Goal: Find specific page/section: Find specific page/section

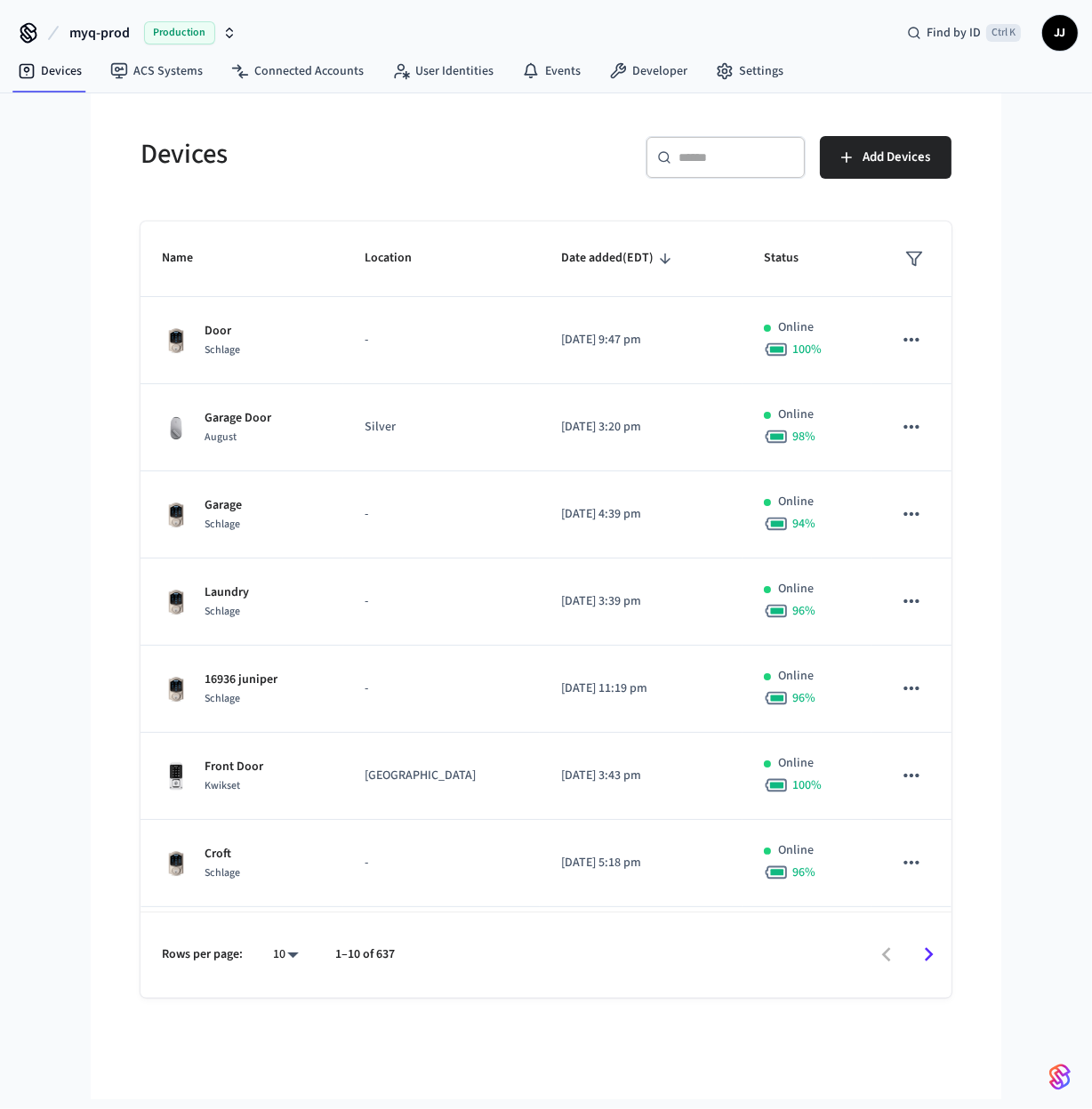
click at [174, 23] on span "Production" at bounding box center [179, 33] width 71 height 23
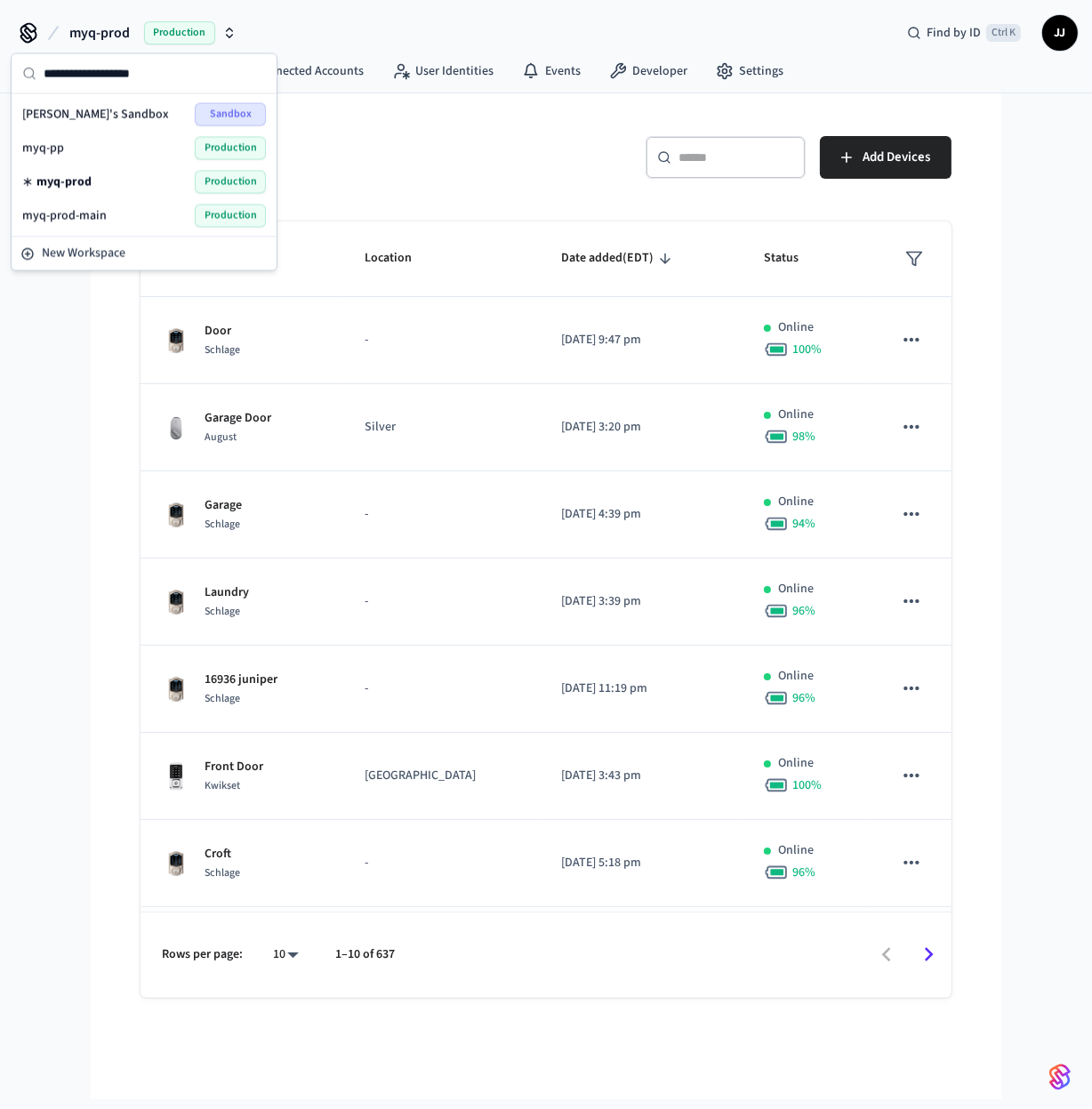
click at [160, 211] on div "myq-prod-main Production" at bounding box center [144, 216] width 244 height 23
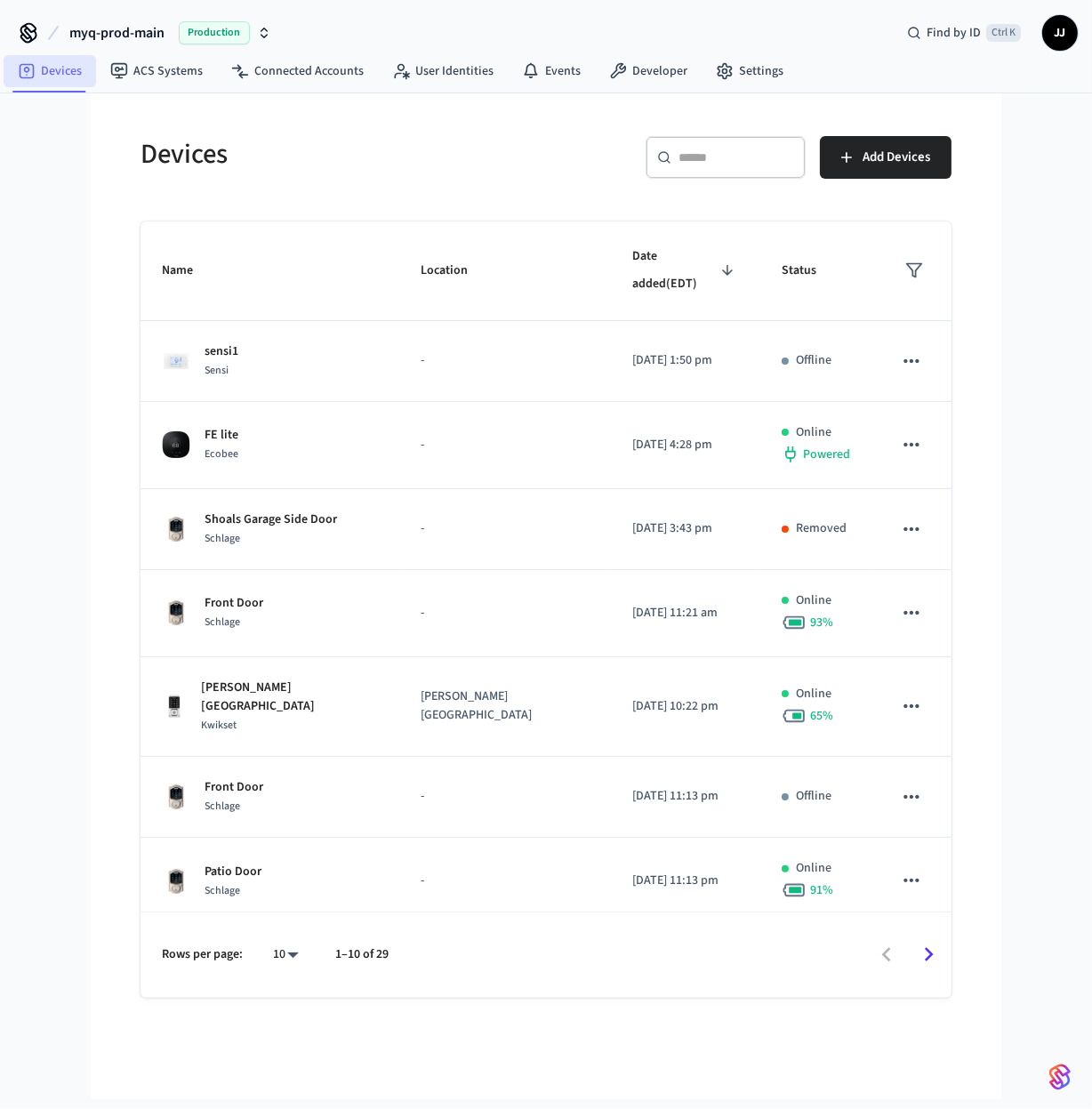
click at [46, 72] on link "Devices" at bounding box center [49, 71] width 92 height 32
click at [307, 65] on link "Connected Accounts" at bounding box center [298, 71] width 161 height 32
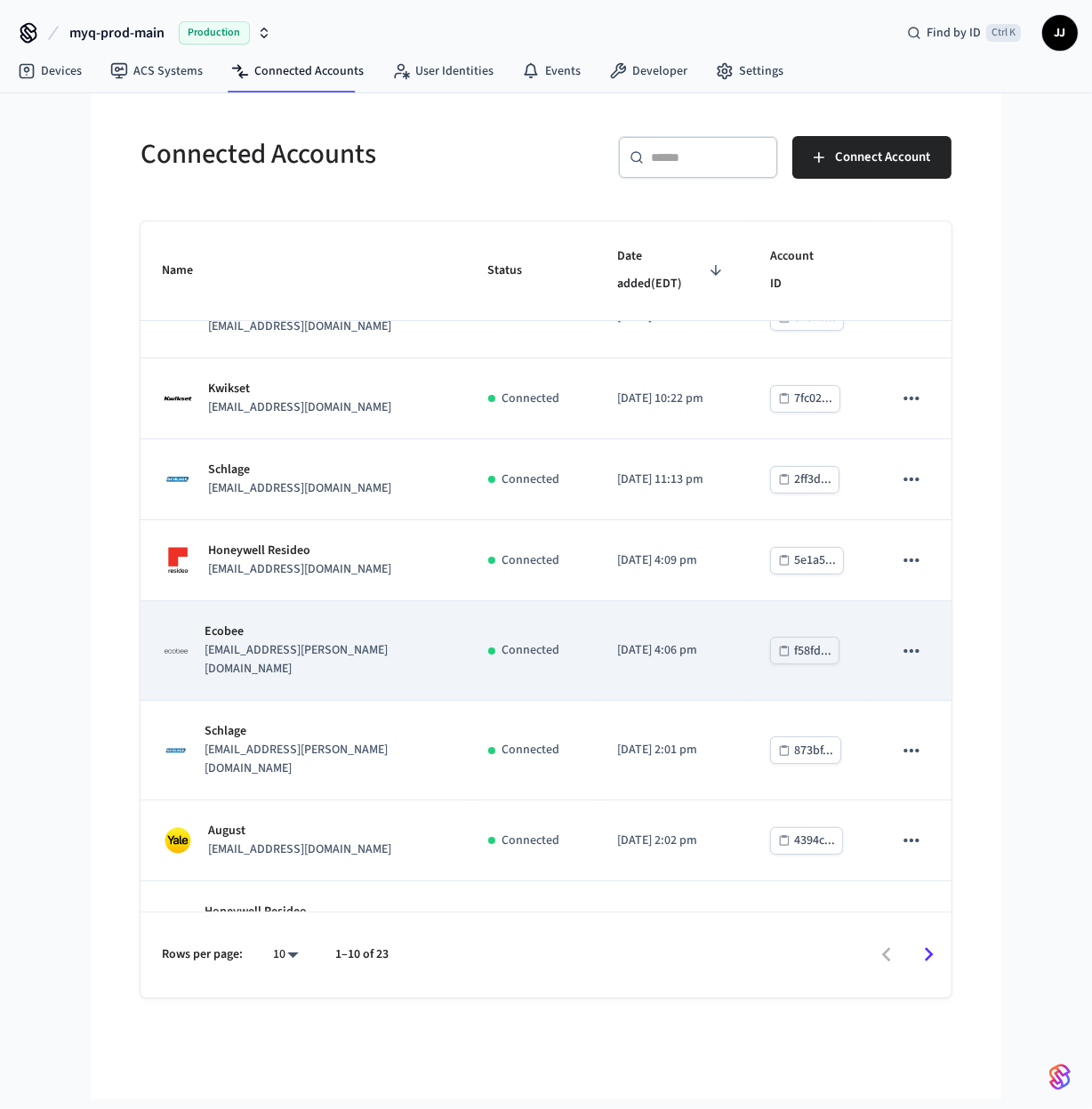
scroll to position [215, 0]
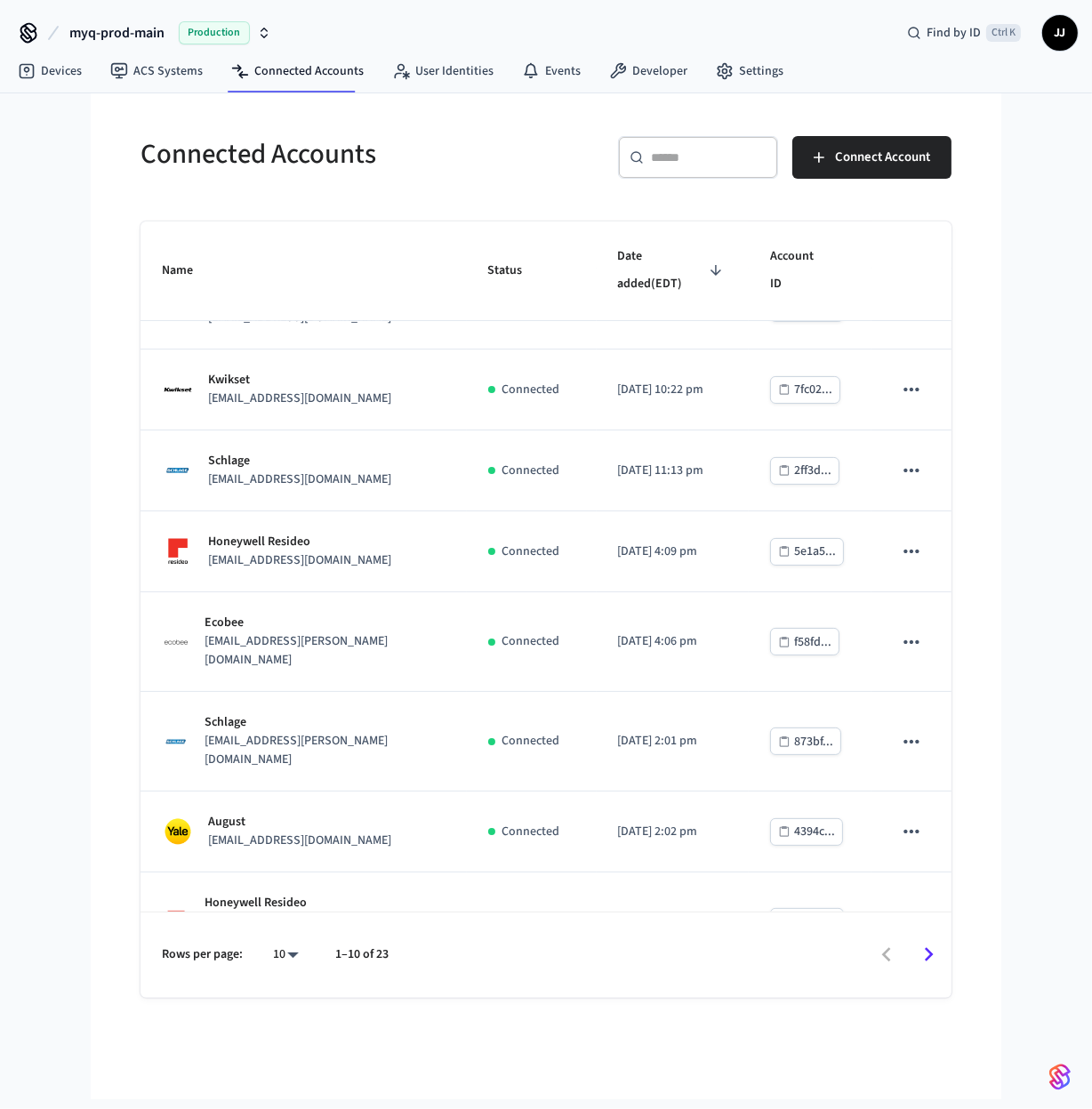
click at [936, 948] on icon "Go to next page" at bounding box center [930, 955] width 28 height 28
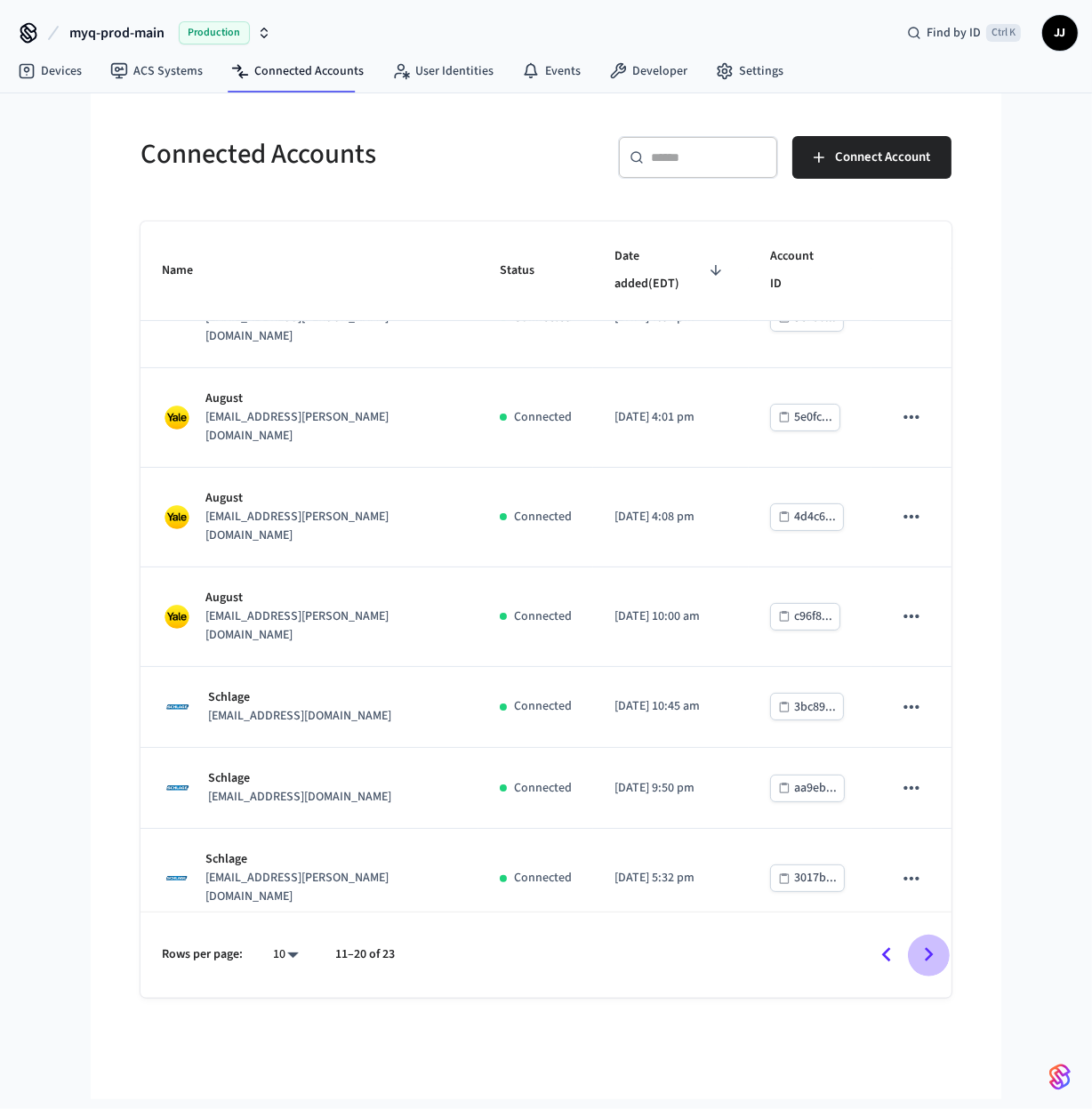
click at [924, 956] on icon "Go to next page" at bounding box center [930, 955] width 28 height 28
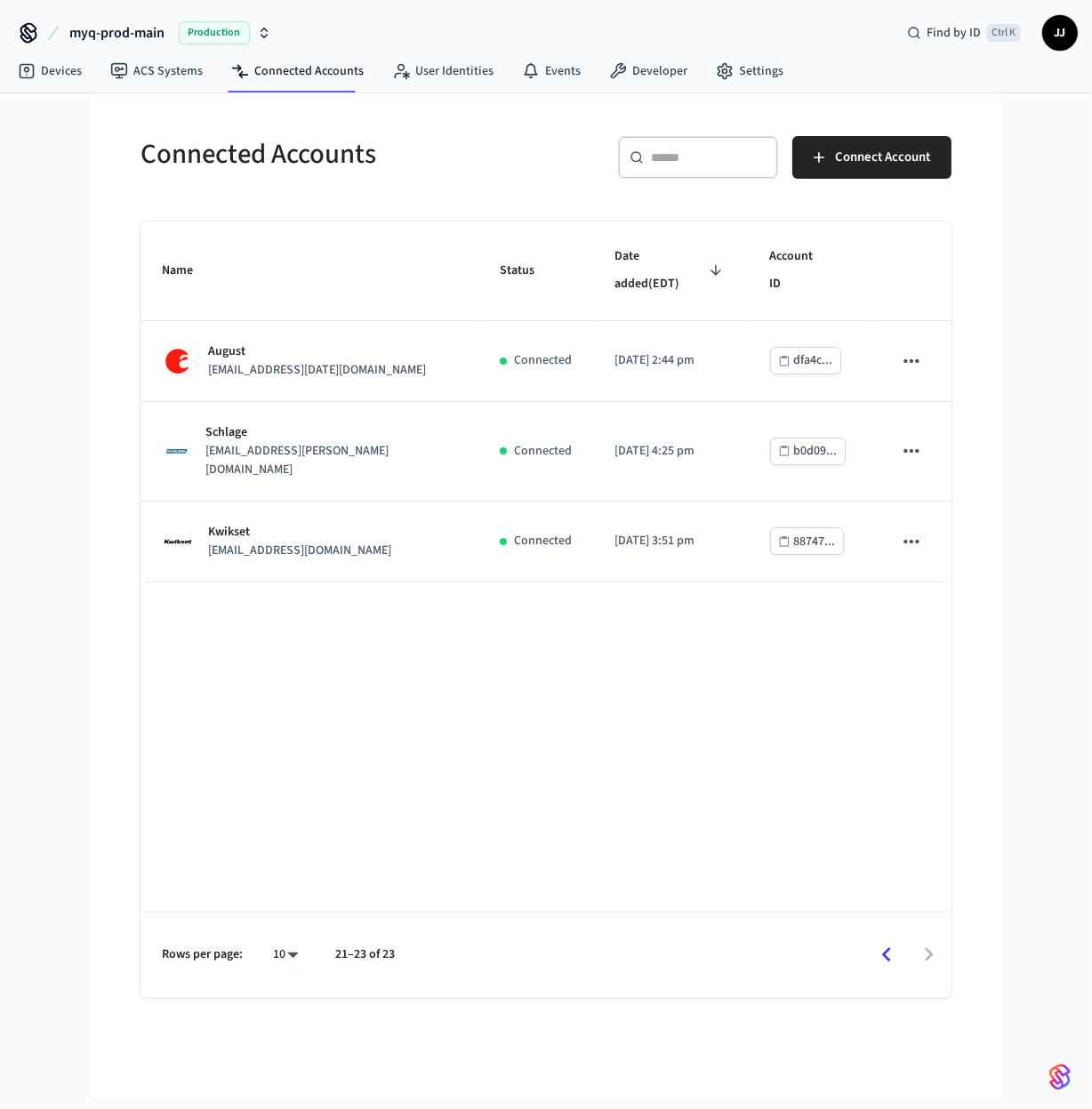
scroll to position [0, 0]
click at [893, 962] on icon "Go to previous page" at bounding box center [887, 955] width 28 height 28
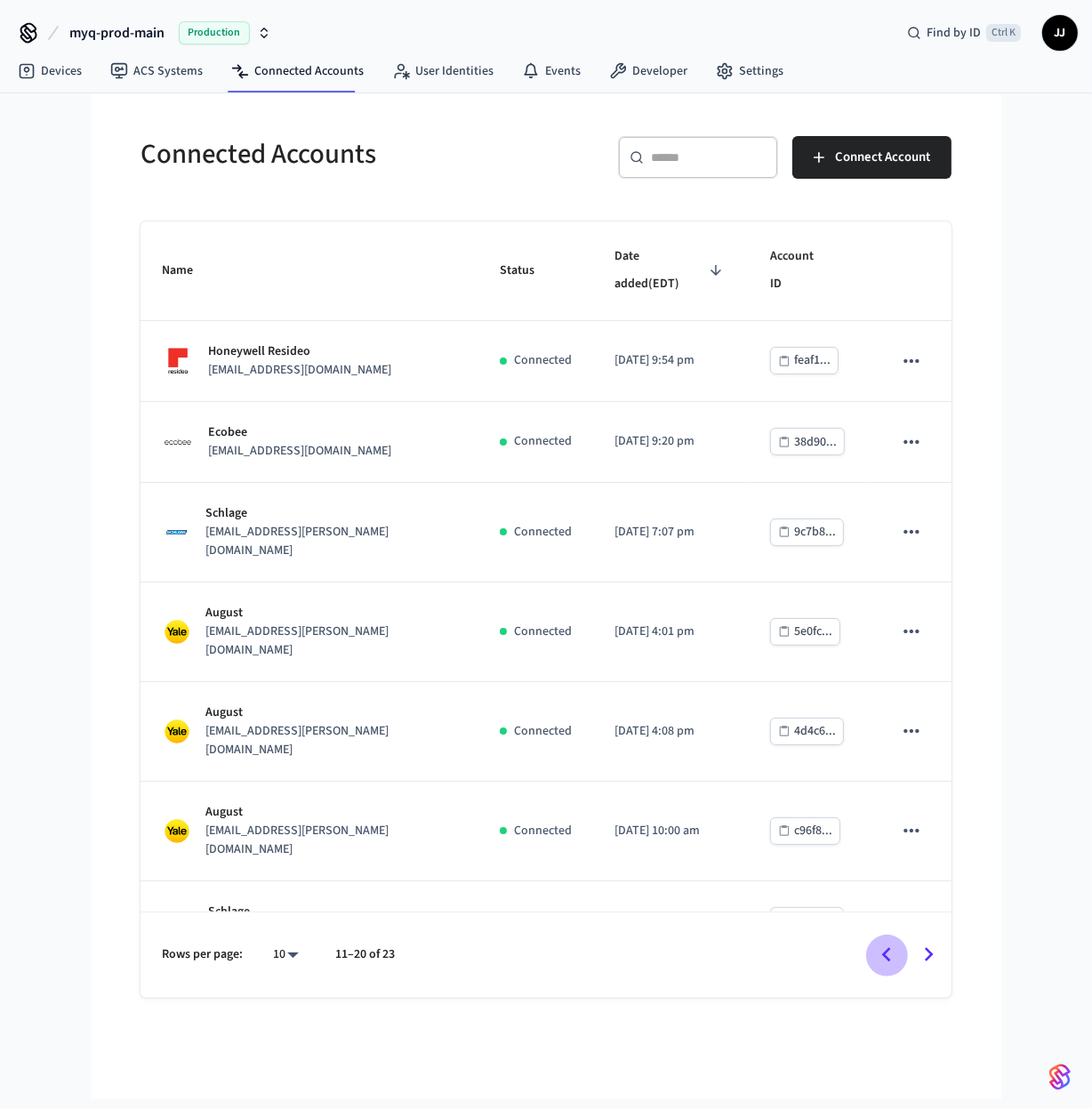
click at [882, 954] on icon "Go to previous page" at bounding box center [887, 954] width 9 height 14
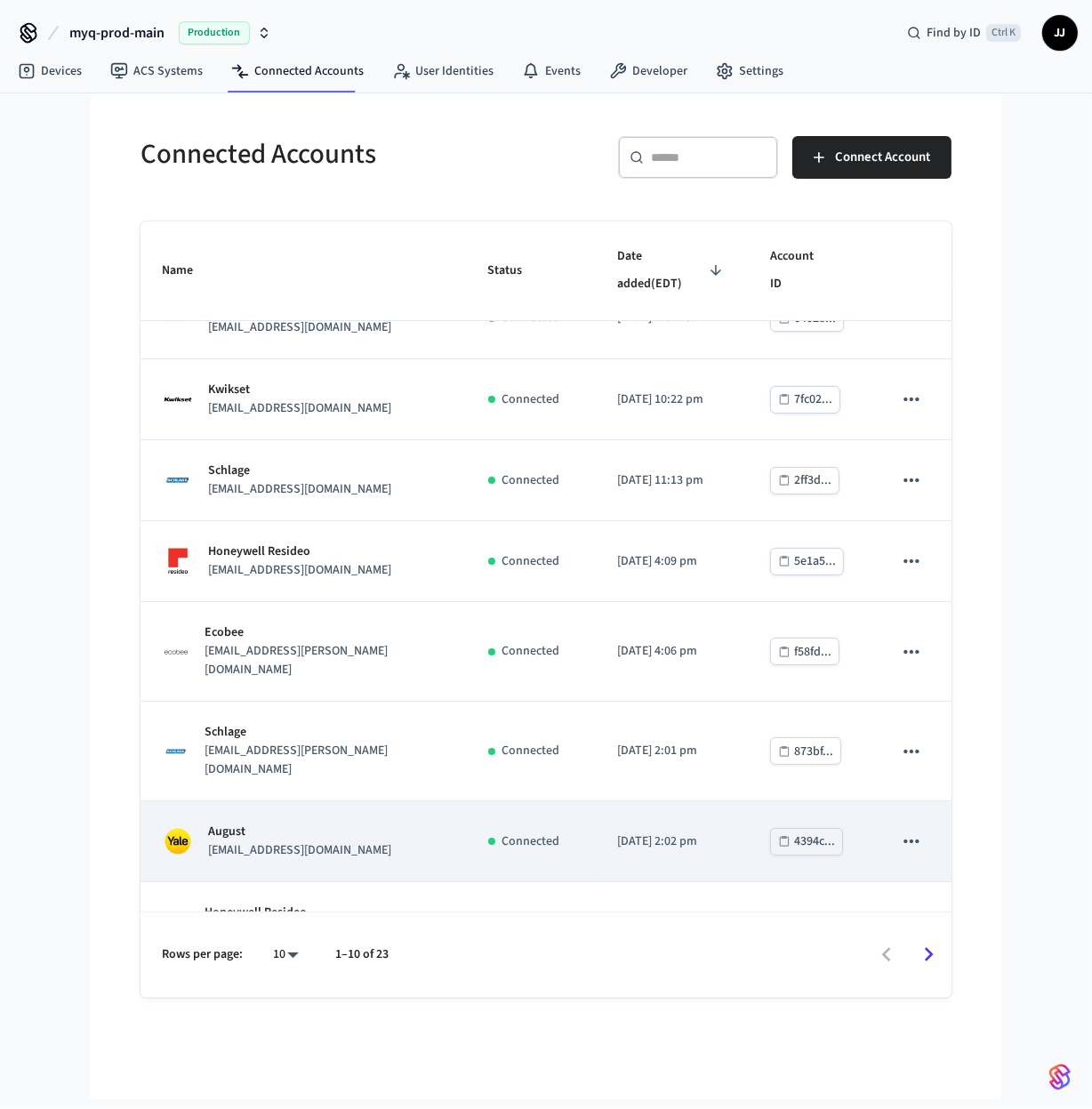
scroll to position [215, 0]
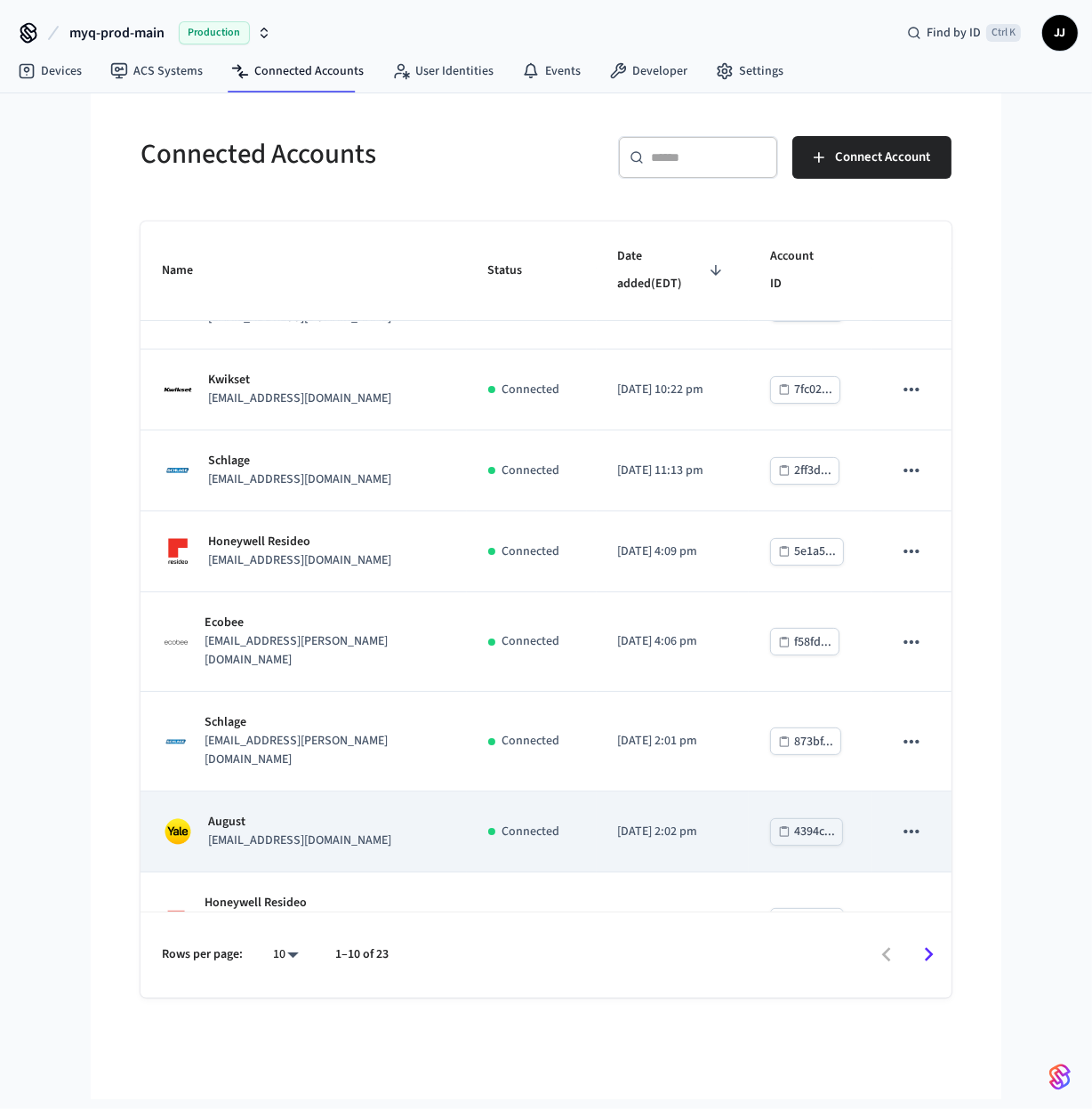
drag, startPoint x: 441, startPoint y: 803, endPoint x: 146, endPoint y: 792, distance: 295.2
click at [146, 792] on td "August [EMAIL_ADDRESS][DOMAIN_NAME]" at bounding box center [304, 832] width 327 height 81
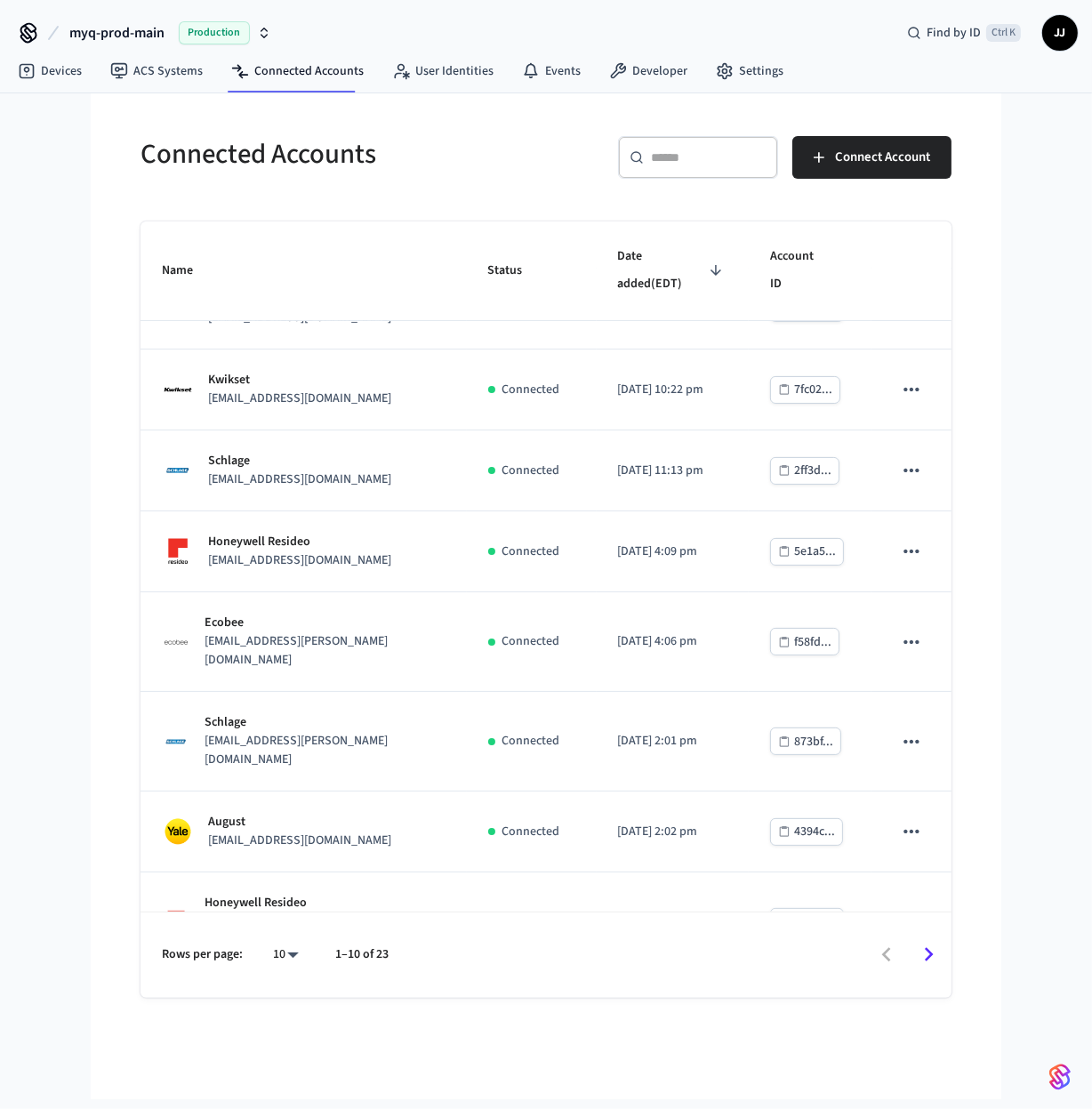
click at [34, 774] on div "myq-prod-main Production Find by ID Ctrl K JJ Devices ACS Systems Connected Acc…" at bounding box center [546, 550] width 1092 height 1100
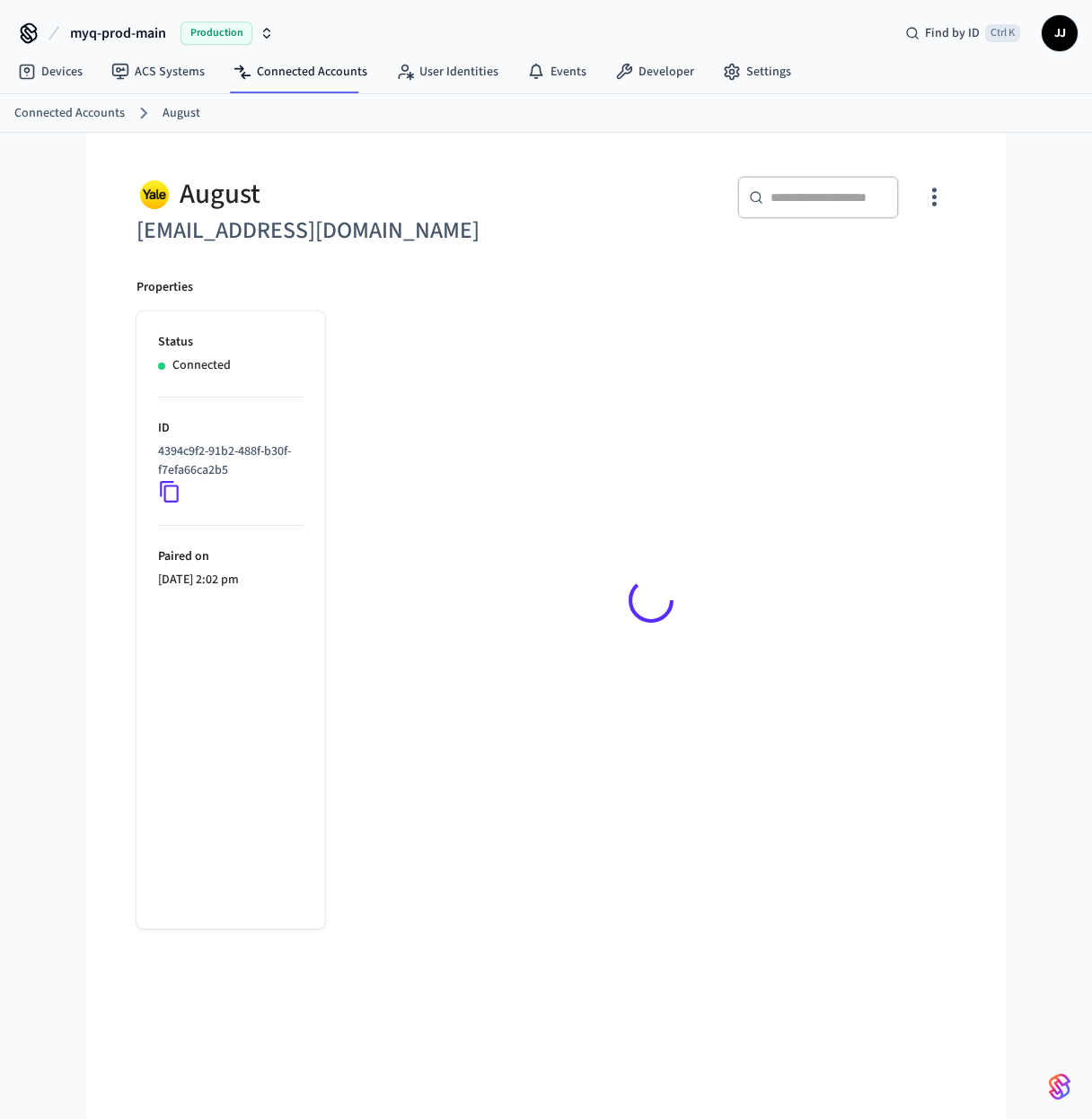
drag, startPoint x: 219, startPoint y: 749, endPoint x: 235, endPoint y: 719, distance: 34.0
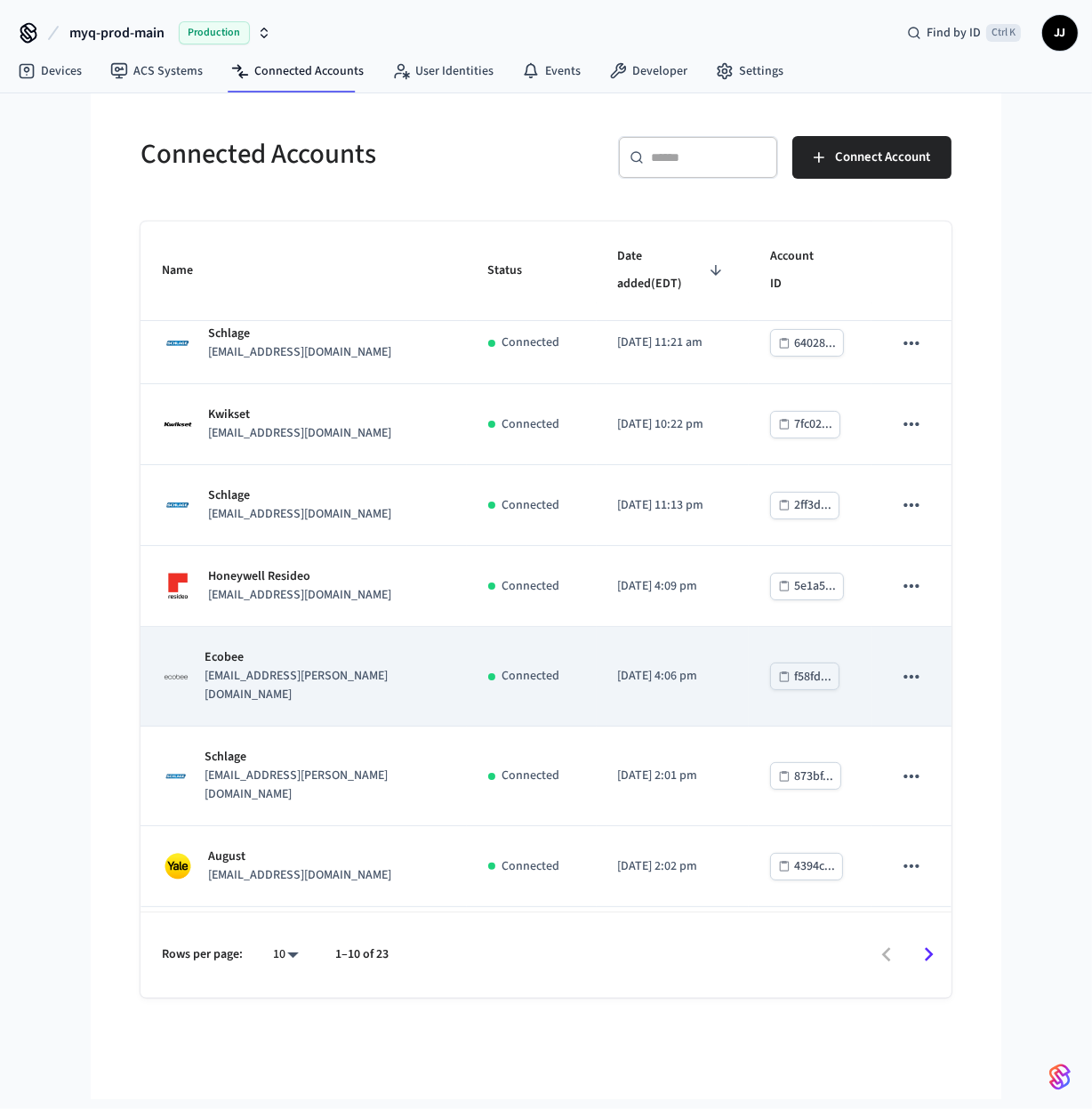
scroll to position [215, 0]
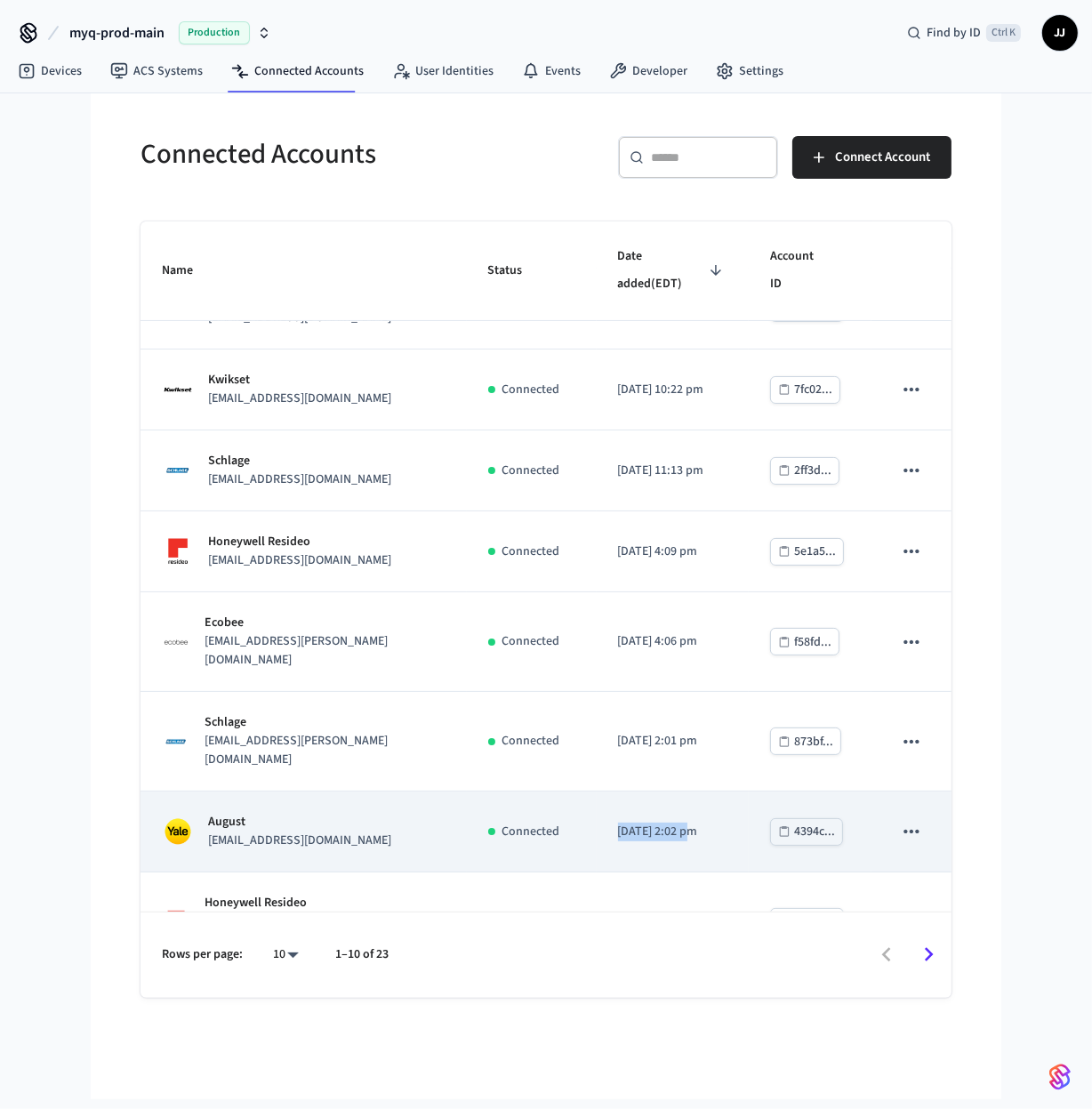
drag, startPoint x: 704, startPoint y: 779, endPoint x: 621, endPoint y: 780, distance: 83.0
click at [621, 792] on td "[DATE] 2:02 pm" at bounding box center [673, 832] width 153 height 81
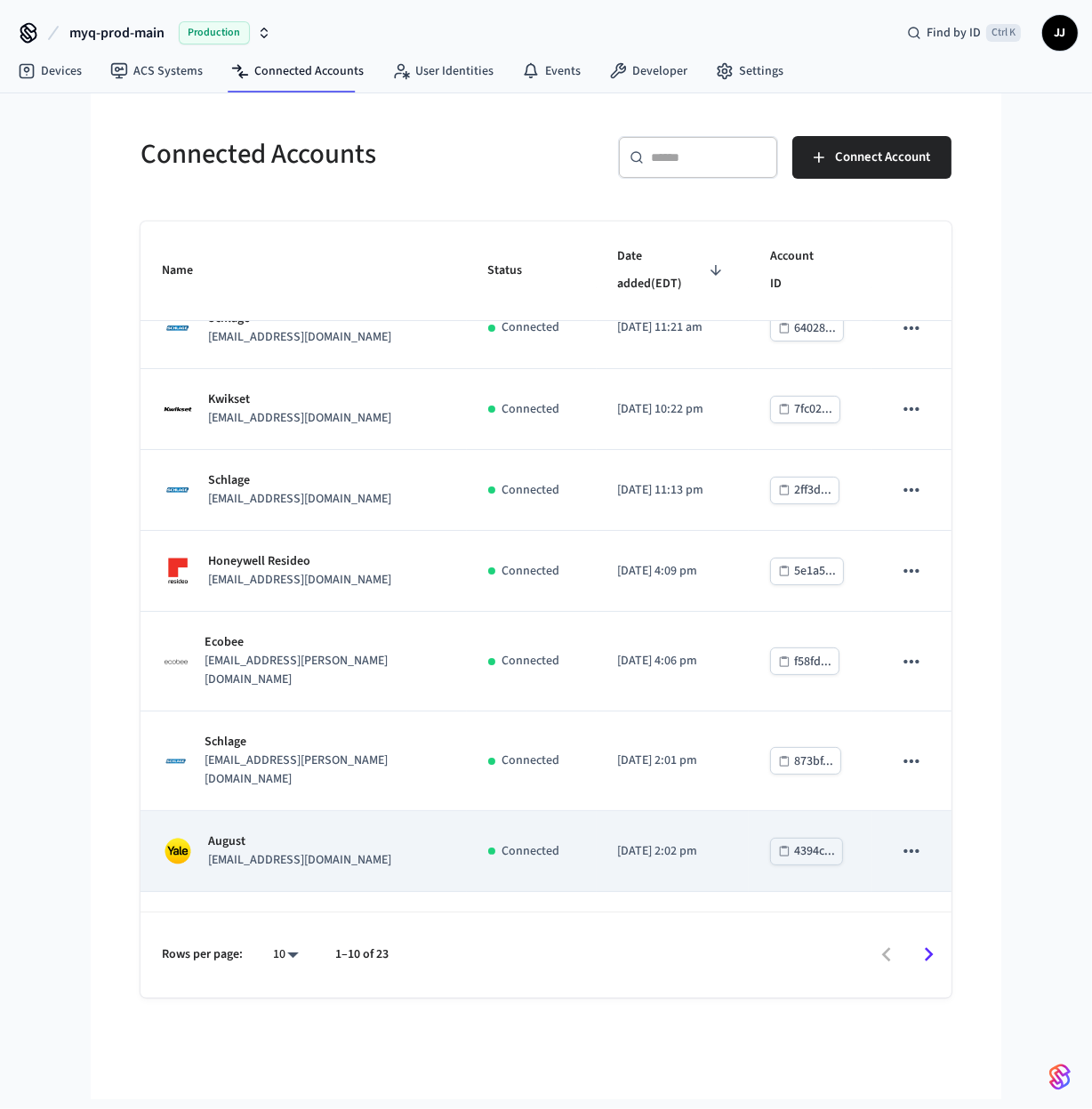
scroll to position [215, 0]
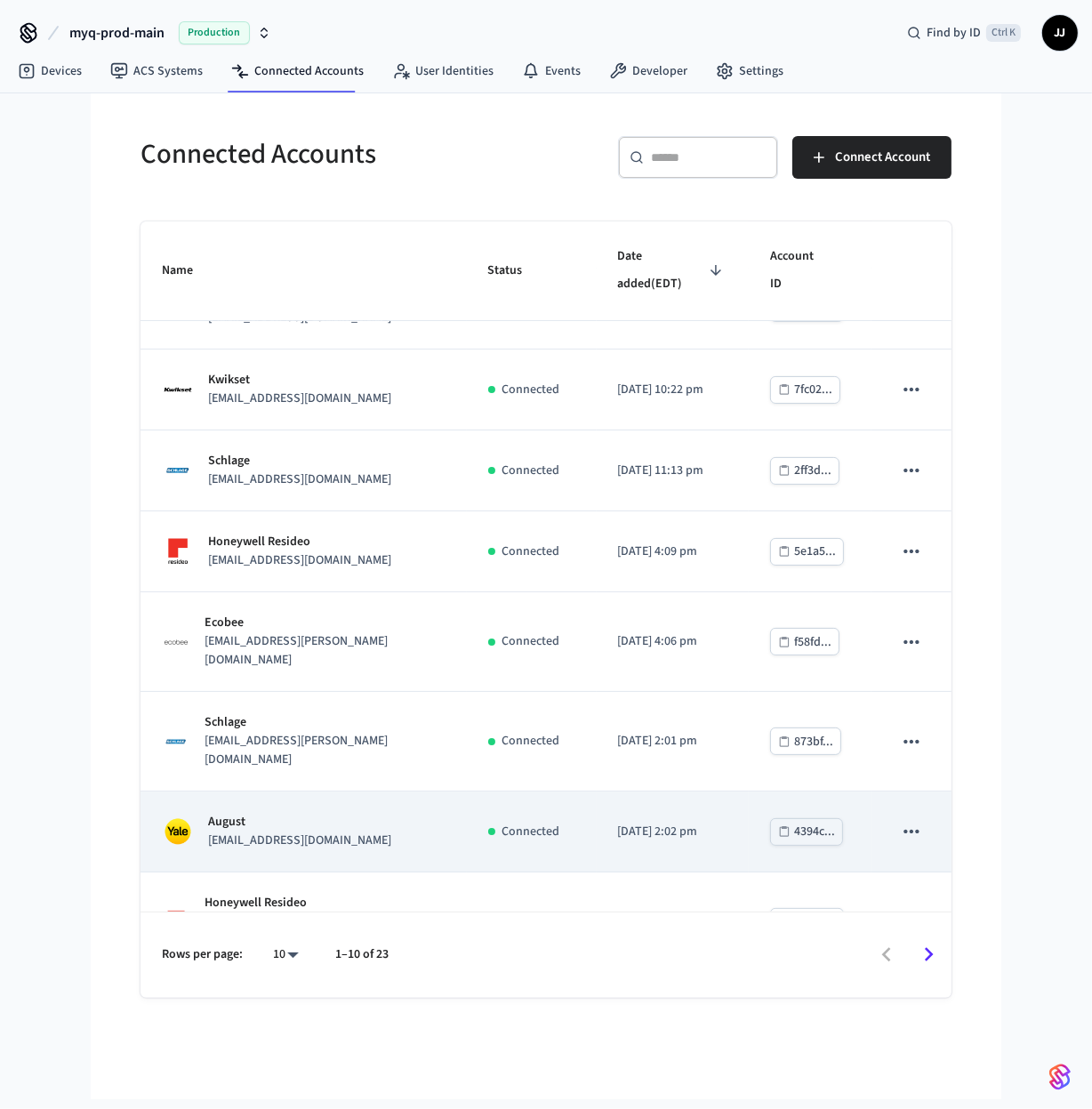
drag, startPoint x: 432, startPoint y: 798, endPoint x: 208, endPoint y: 790, distance: 224.1
click at [208, 813] on div "August [EMAIL_ADDRESS][DOMAIN_NAME]" at bounding box center [303, 832] width 284 height 37
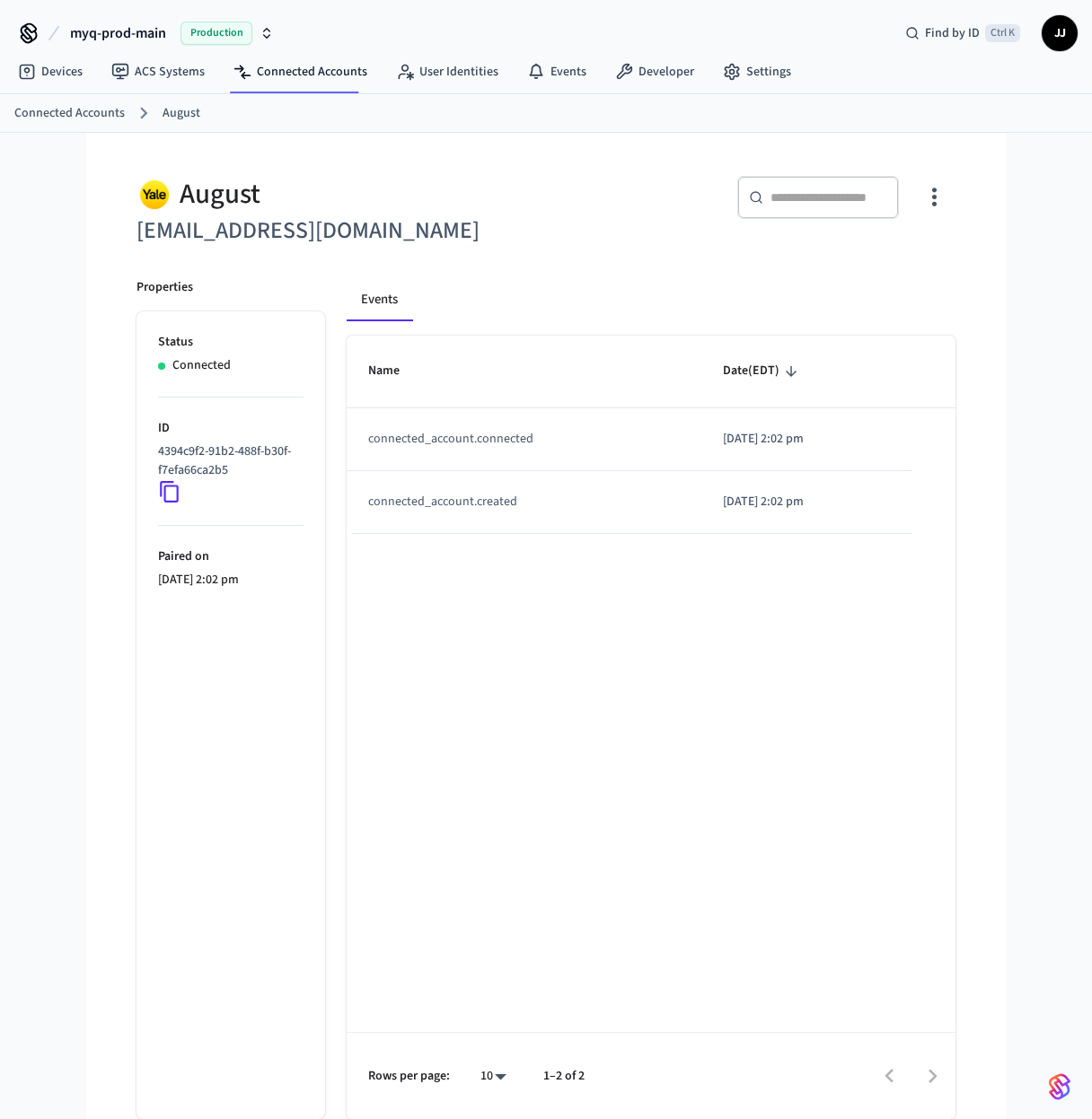
drag, startPoint x: 309, startPoint y: 833, endPoint x: 358, endPoint y: 812, distance: 53.3
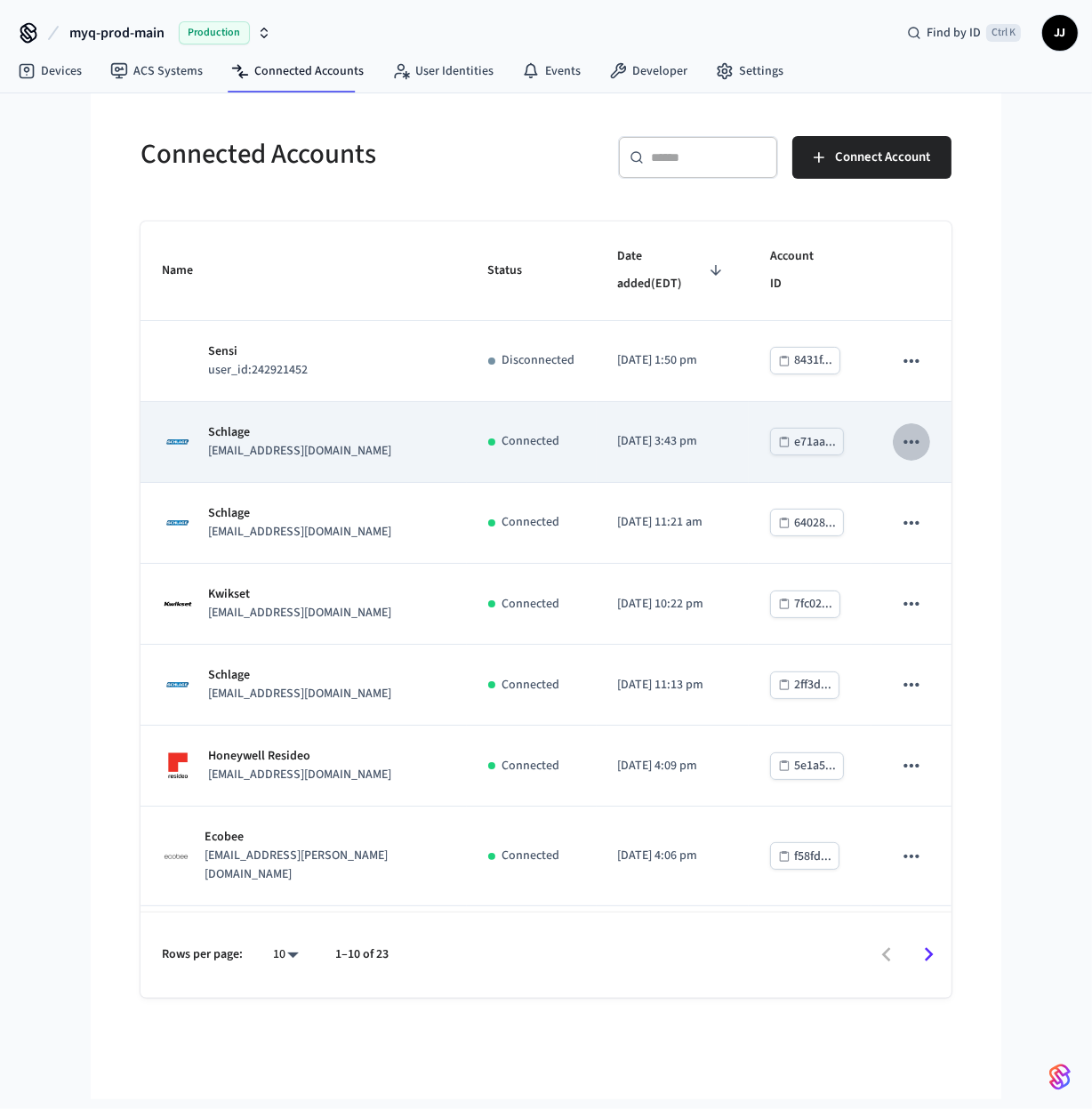
click at [901, 445] on icon "sticky table" at bounding box center [911, 442] width 23 height 23
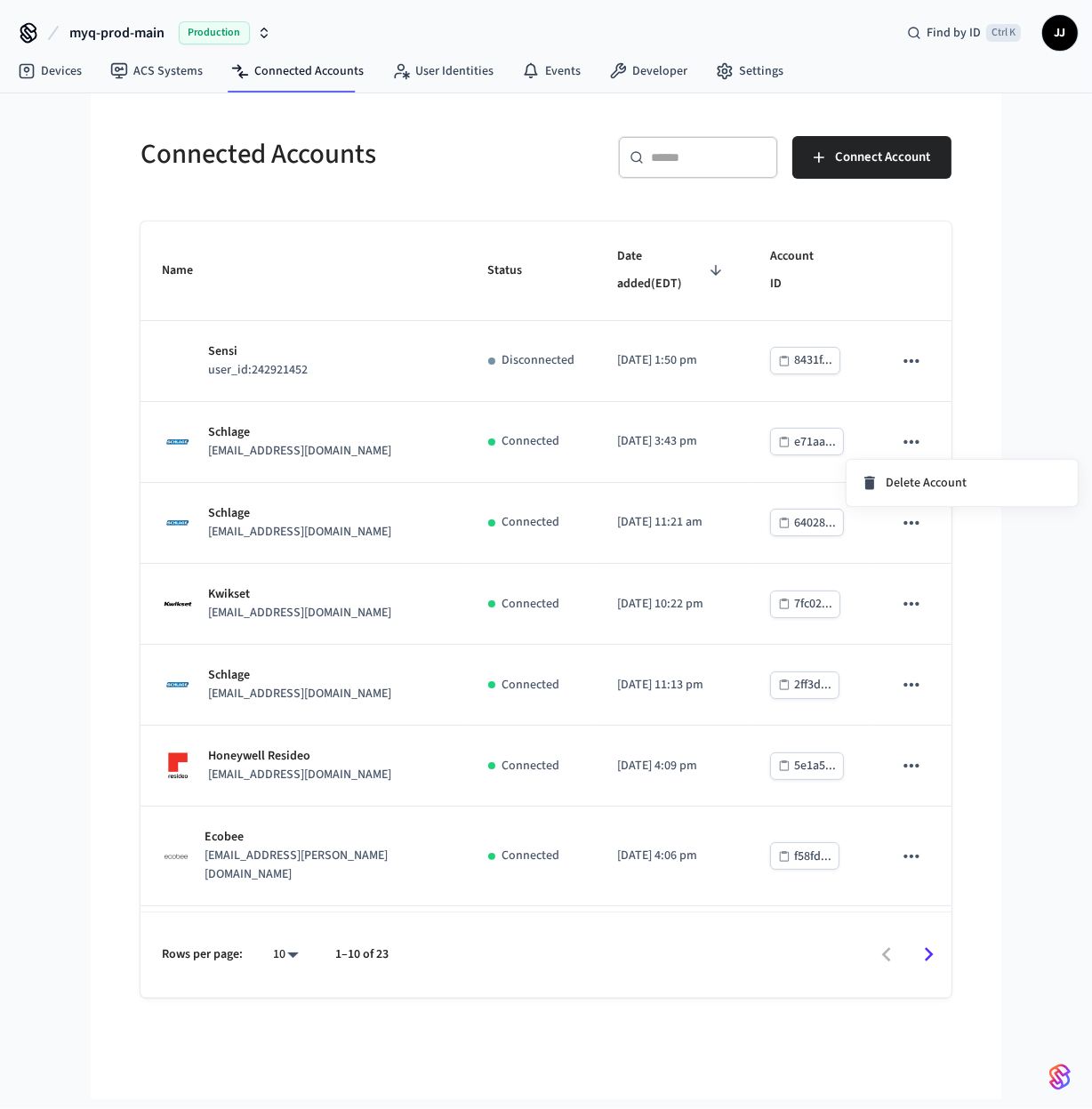
click at [64, 581] on div at bounding box center [546, 554] width 1092 height 1109
